Goal: Find specific page/section: Find specific page/section

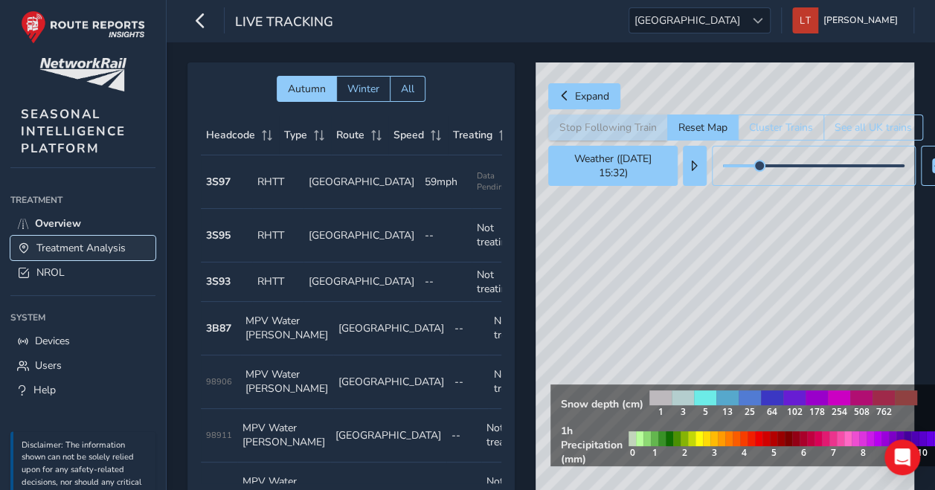
click at [115, 249] on span "Treatment Analysis" at bounding box center [80, 248] width 89 height 14
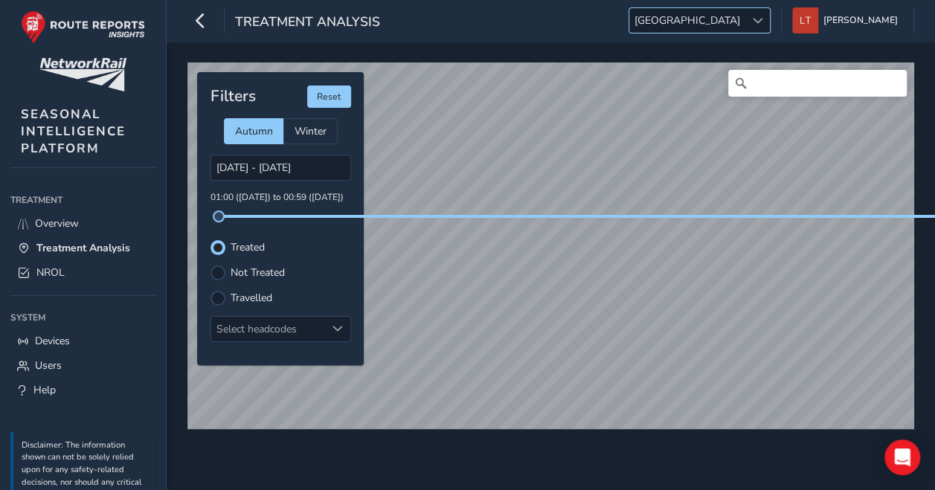
click at [746, 26] on span "[GEOGRAPHIC_DATA]" at bounding box center [688, 20] width 116 height 25
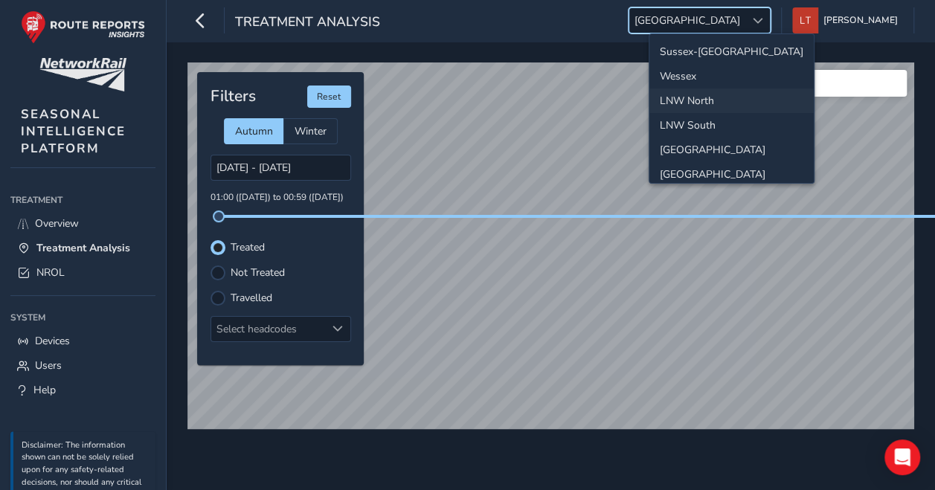
click at [701, 97] on li "LNW North" at bounding box center [732, 101] width 164 height 25
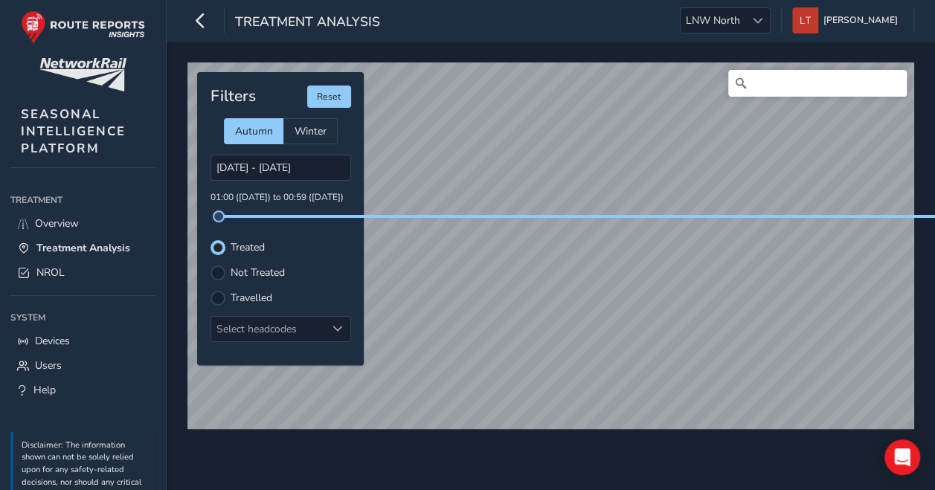
click at [588, 214] on div "© Mapbox © OpenStreetMap Improve this map Filters Reset Autumn Winter [DATE] - …" at bounding box center [550, 239] width 737 height 365
click at [758, 93] on input "Search" at bounding box center [818, 83] width 179 height 27
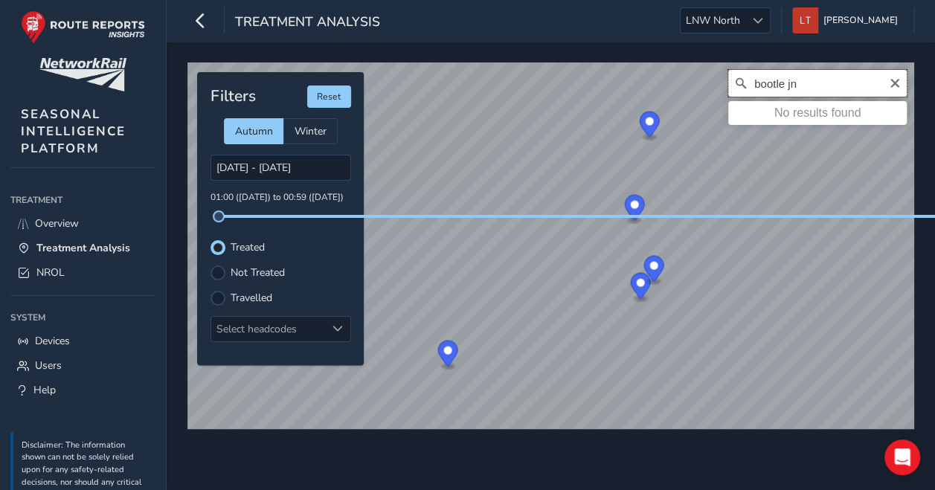
click at [787, 90] on input "bootle jn" at bounding box center [818, 83] width 179 height 27
click at [841, 93] on input "bootle [PERSON_NAME]" at bounding box center [818, 83] width 179 height 27
type input "bootle branch"
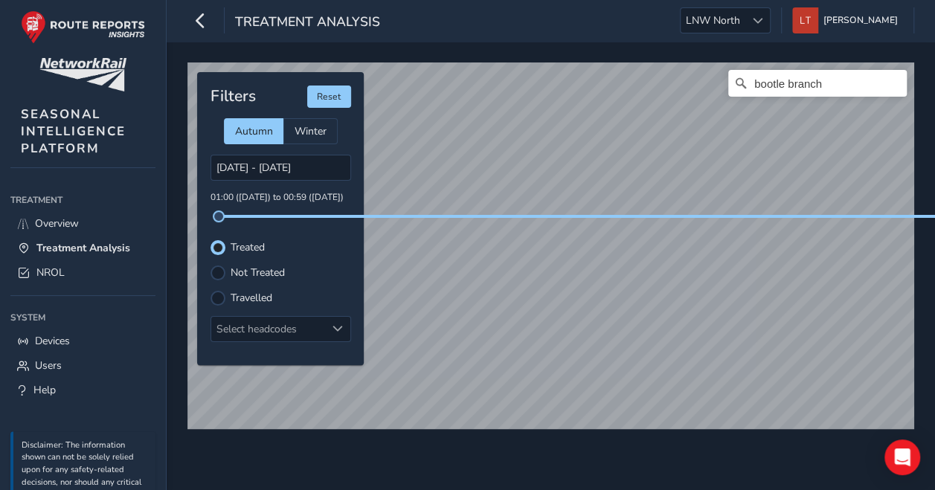
click at [410, 0] on html "Treatment Analysis LNW [GEOGRAPHIC_DATA] [GEOGRAPHIC_DATA][PERSON_NAME] Colour …" at bounding box center [467, 245] width 935 height 490
click at [542, 55] on div "bootle branch [GEOGRAPHIC_DATA] No. 1 Seaforth, [GEOGRAPHIC_DATA], [GEOGRAPHIC_…" at bounding box center [551, 266] width 769 height 449
